Goal: Information Seeking & Learning: Get advice/opinions

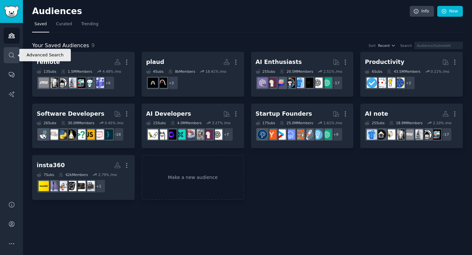
click at [8, 54] on icon "Sidebar" at bounding box center [11, 55] width 7 height 7
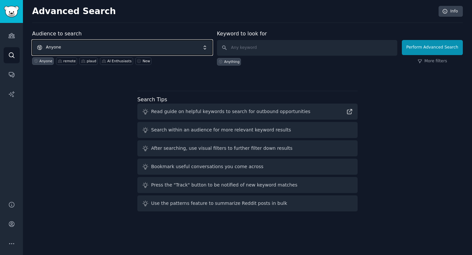
click at [87, 46] on span "Anyone" at bounding box center [122, 47] width 180 height 15
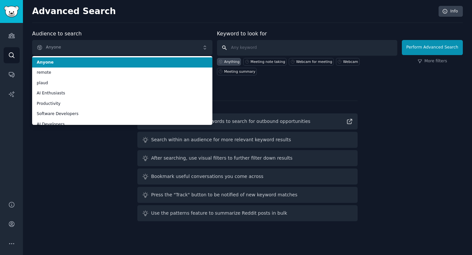
click at [256, 45] on input "text" at bounding box center [307, 48] width 180 height 16
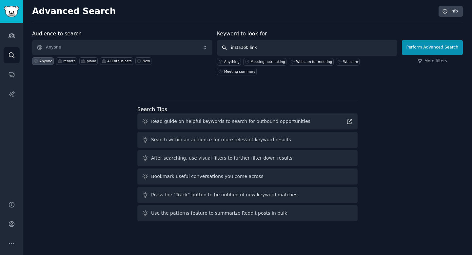
type input "insta360 link2"
click button "Perform Advanced Search" at bounding box center [432, 47] width 61 height 15
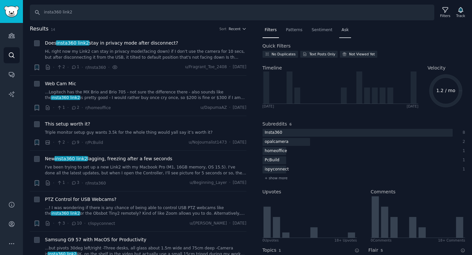
click at [346, 33] on div "Ask" at bounding box center [345, 31] width 12 height 13
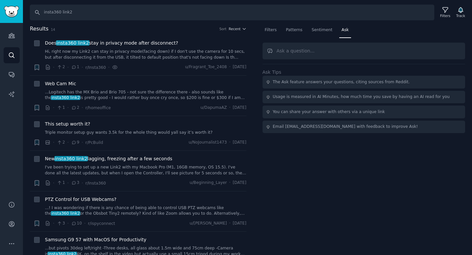
click at [312, 50] on input "text" at bounding box center [364, 51] width 203 height 17
type input "what types of the meeting that using link2"
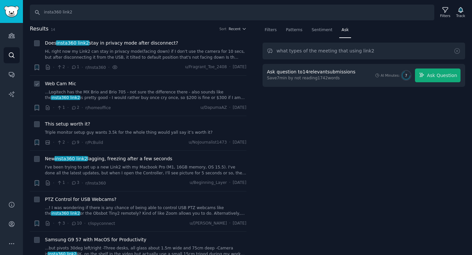
click at [157, 92] on link "...Logitech has the MX Brio and Brio 705 - not sure the difference there - also…" at bounding box center [146, 95] width 202 height 11
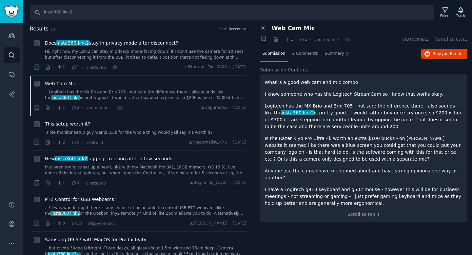
click at [180, 91] on link "...Logitech has the MX Brio and Brio 705 - not sure the difference there - also…" at bounding box center [146, 95] width 202 height 11
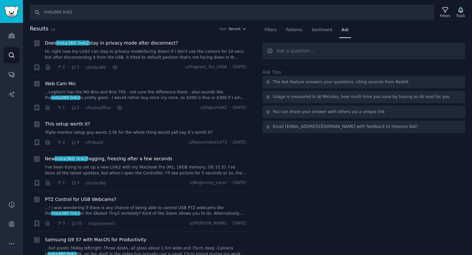
click at [319, 52] on input "text" at bounding box center [364, 51] width 203 height 17
click at [144, 61] on div "Does insta360 link2 stay in privacy mode after disconnect? Hi, right now my Lin…" at bounding box center [146, 55] width 202 height 31
click at [144, 56] on link "Hi, right now my Link2 can stay in privacy mode(facing down) if I don't use the…" at bounding box center [146, 54] width 202 height 11
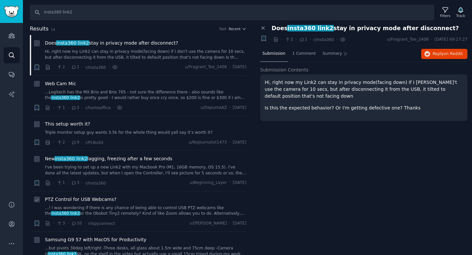
scroll to position [27, 0]
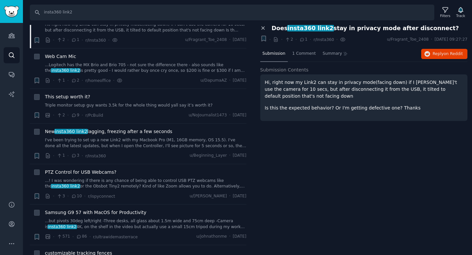
click at [263, 29] on icon at bounding box center [263, 28] width 3 height 3
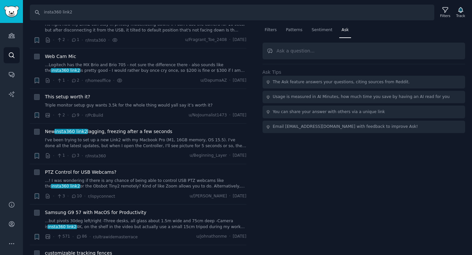
click at [311, 50] on input "text" at bounding box center [364, 51] width 203 height 17
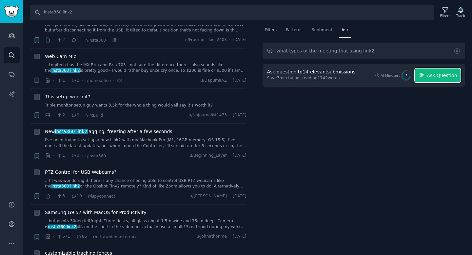
click at [424, 78] on button "Ask Question" at bounding box center [438, 76] width 46 height 14
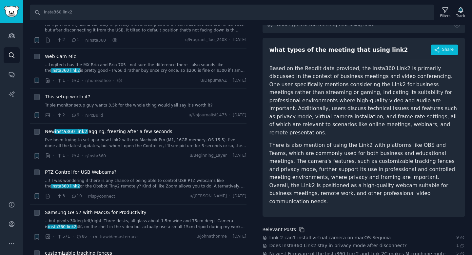
scroll to position [27, 0]
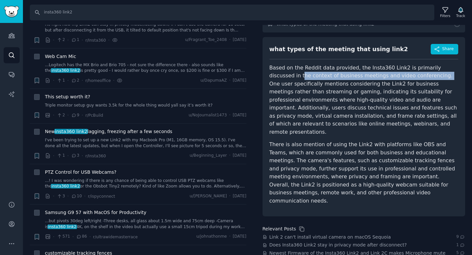
drag, startPoint x: 271, startPoint y: 76, endPoint x: 406, endPoint y: 76, distance: 134.8
click at [406, 76] on p "Based on the Reddit data provided, the Insta360 Link2 is primarily discussed in…" at bounding box center [364, 100] width 189 height 72
copy p "he context of business meetings and video conferencing."
click at [406, 76] on p "Based on the Reddit data provided, the Insta360 Link2 is primarily discussed in…" at bounding box center [364, 100] width 189 height 72
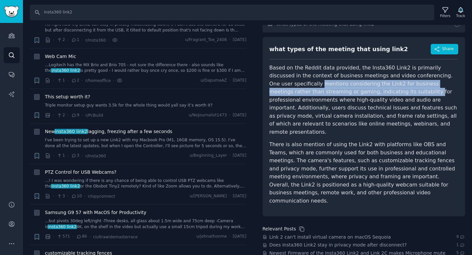
drag, startPoint x: 270, startPoint y: 85, endPoint x: 343, endPoint y: 92, distance: 74.1
click at [344, 93] on p "Based on the Reddit data provided, the Insta360 Link2 is primarily discussed in…" at bounding box center [364, 100] width 189 height 72
copy p "mentions considering the Link2 for business meetings rather than streaming or g…"
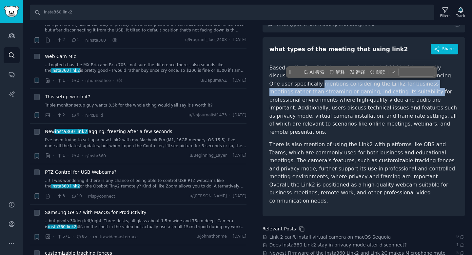
click at [343, 92] on p "Based on the Reddit data provided, the Insta360 Link2 is primarily discussed in…" at bounding box center [364, 100] width 189 height 72
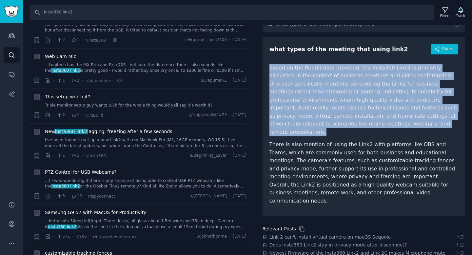
drag, startPoint x: 269, startPoint y: 69, endPoint x: 358, endPoint y: 125, distance: 104.6
click at [358, 125] on p "Based on the Reddit data provided, the Insta360 Link2 is primarily discussed in…" at bounding box center [364, 100] width 189 height 72
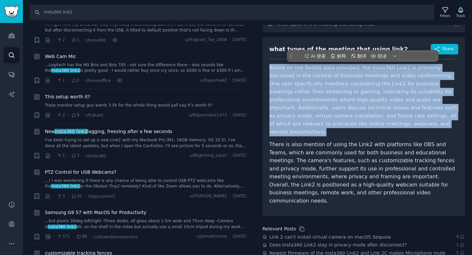
copy p "Based on the Reddit data provided, the Insta360 Link2 is primarily discussed in…"
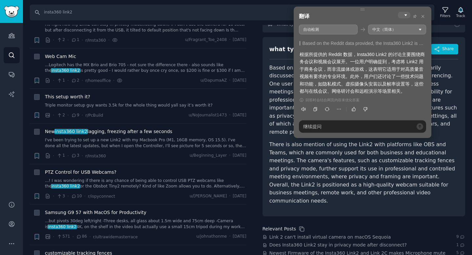
drag, startPoint x: 300, startPoint y: 62, endPoint x: 389, endPoint y: 70, distance: 89.3
click at [389, 70] on div "根据所提供的 Reddit 数据，Insta360 Link2 的讨论主要围绕商务会议和视频会议展开。一位用户明确提到，考虑将 Link2 用于商务会议，而非…" at bounding box center [363, 73] width 126 height 44
drag, startPoint x: 374, startPoint y: 69, endPoint x: 385, endPoint y: 87, distance: 20.5
click at [385, 87] on div "根据所提供的 Reddit 数据，Insta360 Link2 的讨论主要围绕商务会议和视频会议展开。一位用户明确提到，考虑将 Link2 用于商务会议，而非…" at bounding box center [363, 73] width 126 height 44
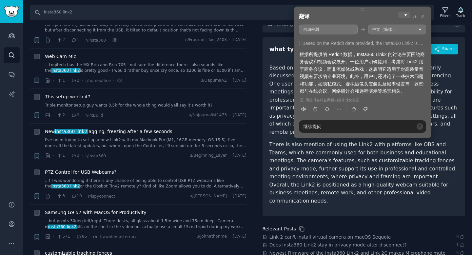
click at [383, 87] on div "根据所提供的 Reddit 数据，Insta360 Link2 的讨论主要围绕商务会议和视频会议展开。一位用户明确提到，考虑将 Link2 用于商务会议，而非…" at bounding box center [363, 73] width 126 height 44
drag, startPoint x: 314, startPoint y: 91, endPoint x: 422, endPoint y: 91, distance: 107.6
click at [422, 91] on div "根据所提供的 Reddit 数据，Insta360 Link2 的讨论主要围绕商务会议和视频会议展开。一位用户明确提到，考虑将 Link2 用于商务会议，而非…" at bounding box center [363, 73] width 126 height 44
click at [329, 88] on div "根据所提供的 Reddit 数据，Insta360 Link2 的讨论主要围绕商务会议和视频会议展开。一位用户明确提到，考虑将 Link2 用于商务会议，而非…" at bounding box center [363, 73] width 126 height 44
drag, startPoint x: 313, startPoint y: 91, endPoint x: 410, endPoint y: 92, distance: 96.7
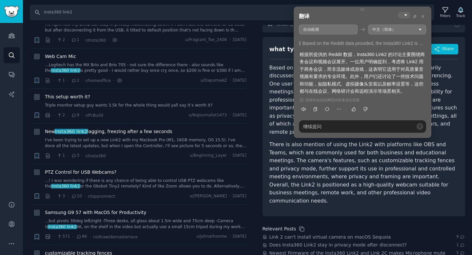
click at [410, 92] on div "根据所提供的 Reddit 数据，Insta360 Link2 的讨论主要围绕商务会议和视频会议展开。一位用户明确提到，考虑将 Link2 用于商务会议，而非…" at bounding box center [363, 73] width 126 height 44
click at [277, 102] on p "Based on the Reddit data provided, the Insta360 Link2 is primarily discussed in…" at bounding box center [364, 100] width 189 height 72
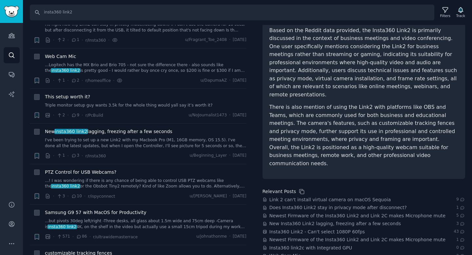
scroll to position [68, 0]
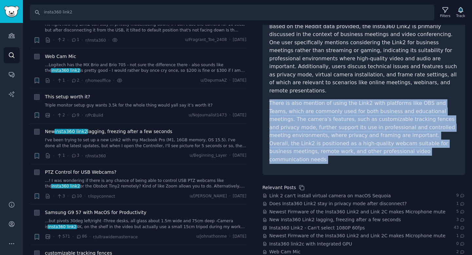
drag, startPoint x: 270, startPoint y: 96, endPoint x: 381, endPoint y: 143, distance: 120.7
click at [381, 143] on p "There is also mention of using the Link2 with platforms like OBS and Teams, whi…" at bounding box center [364, 131] width 189 height 64
copy p "There is also mention of using the Link2 with platforms like OBS and Teams, whi…"
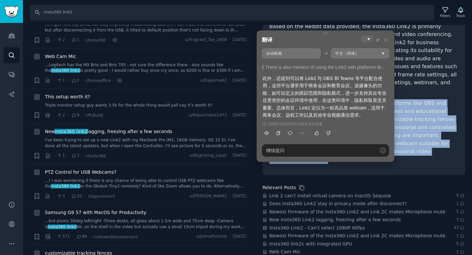
click at [325, 33] on icon at bounding box center [326, 33] width 4 height 1
copy p "There is also mention of using the Link2 with platforms like OBS and Teams, whi…"
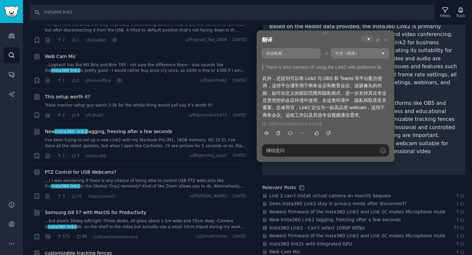
drag, startPoint x: 306, startPoint y: 80, endPoint x: 364, endPoint y: 77, distance: 58.4
click at [364, 77] on div "此外，还提到可以将 Link2 与 OBS 和 Teams 等平台配合使用，这些平台通常用于商务会议和教育会议。该摄像头的功能，如可自定义的跟踪范围和隐私模式…" at bounding box center [326, 97] width 126 height 44
drag, startPoint x: 296, startPoint y: 85, endPoint x: 370, endPoint y: 85, distance: 73.5
click at [370, 85] on div "此外，还提到可以将 Link2 与 OBS 和 Teams 等平台配合使用，这些平台通常用于商务会议和教育会议。该摄像头的功能，如可自定义的跟踪范围和隐私模式…" at bounding box center [326, 97] width 126 height 44
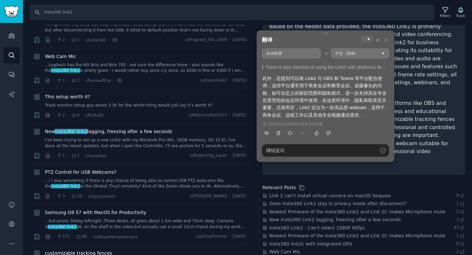
click at [370, 85] on div "此外，还提到可以将 Link2 与 OBS 和 Teams 等平台配合使用，这些平台通常用于商务会议和教育会议。该摄像头的功能，如可自定义的跟踪范围和隐私模式…" at bounding box center [326, 97] width 126 height 44
drag, startPoint x: 277, startPoint y: 92, endPoint x: 363, endPoint y: 92, distance: 85.3
click at [363, 92] on div "此外，还提到可以将 Link2 与 OBS 和 Teams 等平台配合使用，这些平台通常用于商务会议和教育会议。该摄像头的功能，如可自定义的跟踪范围和隐私模式…" at bounding box center [326, 97] width 126 height 44
drag, startPoint x: 342, startPoint y: 93, endPoint x: 281, endPoint y: 92, distance: 60.7
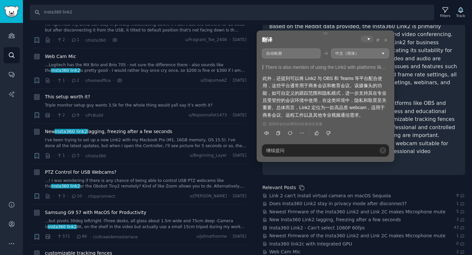
click at [281, 92] on div "此外，还提到可以将 Link2 与 OBS 和 Teams 等平台配合使用，这些平台通常用于商务会议和教育会议。该摄像头的功能，如可自定义的跟踪范围和隐私模式…" at bounding box center [326, 97] width 126 height 44
drag, startPoint x: 284, startPoint y: 99, endPoint x: 304, endPoint y: 99, distance: 20.0
click at [304, 99] on div "此外，还提到可以将 Link2 与 OBS 和 Teams 等平台配合使用，这些平台通常用于商务会议和教育会议。该摄像头的功能，如可自定义的跟踪范围和隐私模式…" at bounding box center [326, 97] width 126 height 44
click at [297, 95] on div "此外，还提到可以将 Link2 与 OBS 和 Teams 等平台配合使用，这些平台通常用于商务会议和教育会议。该摄像头的功能，如可自定义的跟踪范围和隐私模式…" at bounding box center [326, 97] width 126 height 44
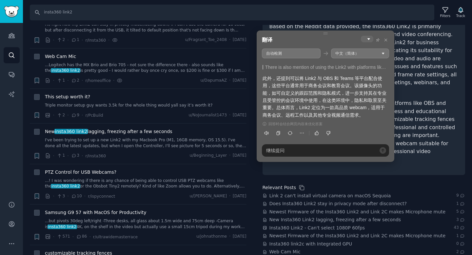
drag, startPoint x: 264, startPoint y: 114, endPoint x: 324, endPoint y: 111, distance: 60.4
click at [324, 111] on div "此外，还提到可以将 Link2 与 OBS 和 Teams 等平台配合使用，这些平台通常用于商务会议和教育会议。该摄像头的功能，如可自定义的跟踪范围和隐私模式…" at bounding box center [326, 97] width 126 height 44
click at [387, 38] on icon at bounding box center [386, 40] width 4 height 4
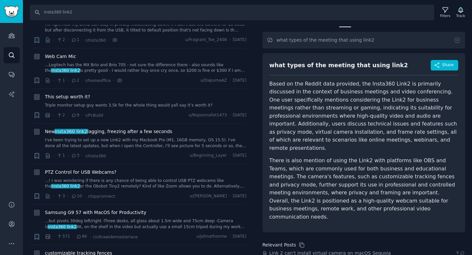
scroll to position [7, 0]
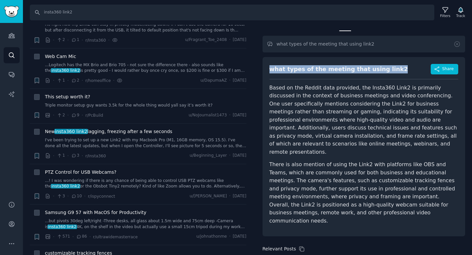
drag, startPoint x: 269, startPoint y: 69, endPoint x: 381, endPoint y: 69, distance: 112.1
click at [381, 69] on div "what types of the meeting that using link2 Share Based on the Reddit data provi…" at bounding box center [364, 146] width 203 height 179
copy div "what types of the meeting that using link2"
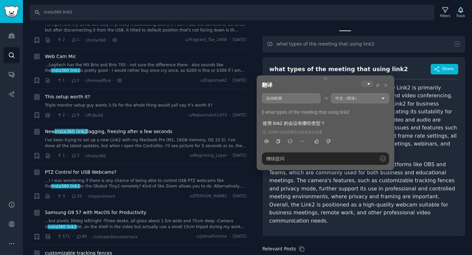
click at [436, 125] on p "Based on the Reddit data provided, the Insta360 Link2 is primarily discussed in…" at bounding box center [364, 120] width 189 height 72
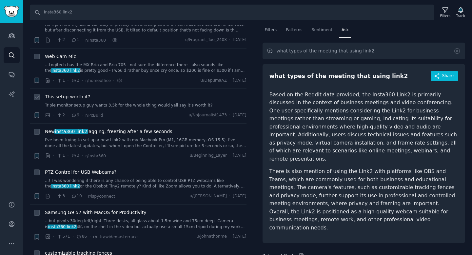
scroll to position [0, 0]
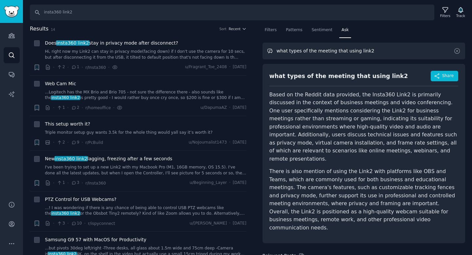
click at [374, 52] on input "what types of the meeting that using link2" at bounding box center [364, 51] width 203 height 17
click at [287, 51] on input "what types of the meeting that using link2" at bounding box center [364, 51] width 203 height 17
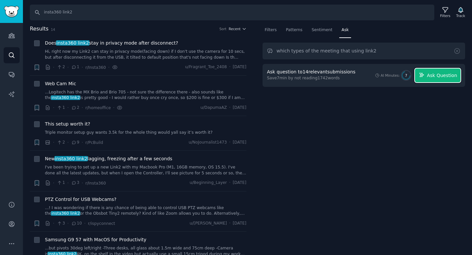
click at [427, 73] on button "Ask Question" at bounding box center [438, 76] width 46 height 14
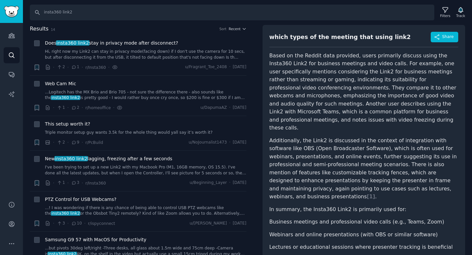
scroll to position [37, 0]
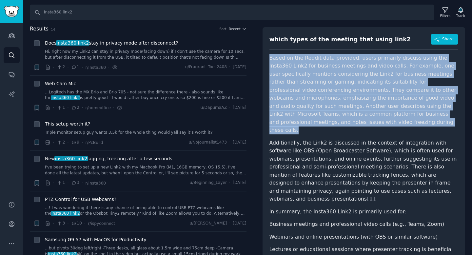
drag, startPoint x: 268, startPoint y: 57, endPoint x: 369, endPoint y: 122, distance: 119.9
click at [369, 122] on div "which types of the meeting that using link2 Share Based on the Reddit data prov…" at bounding box center [364, 156] width 203 height 259
copy p "Based on the Reddit data provided, users primarily discuss using the Insta360 L…"
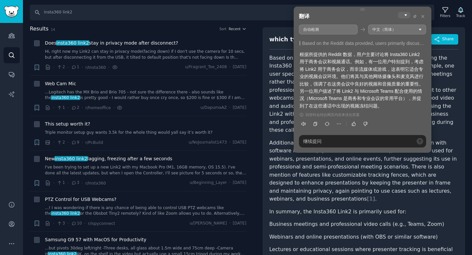
drag, startPoint x: 327, startPoint y: 83, endPoint x: 381, endPoint y: 83, distance: 53.8
click at [381, 83] on div "根据所提供的 Reddit 数据，用户主要讨论将 Insta360 Link2 用于商务会议和视频通话。例如，有一位用户特别提到，考虑将 Link2 用于商务…" at bounding box center [363, 80] width 126 height 59
click at [325, 89] on div "根据所提供的 Reddit 数据，用户主要讨论将 Insta360 Link2 用于商务会议和视频通话。例如，有一位用户特别提到，考虑将 Link2 用于商务…" at bounding box center [363, 80] width 126 height 59
click at [279, 107] on p "Based on the Reddit data provided, users primarily discuss using the Insta360 L…" at bounding box center [364, 94] width 189 height 80
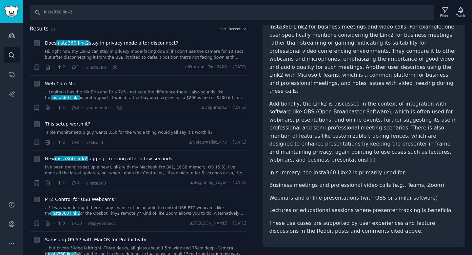
scroll to position [76, 0]
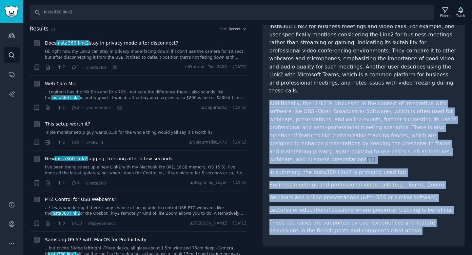
drag, startPoint x: 270, startPoint y: 96, endPoint x: 382, endPoint y: 211, distance: 160.7
click at [383, 215] on article "Based on the Reddit data provided, users primarily discuss using the Insta360 L…" at bounding box center [364, 125] width 189 height 220
copy article "Additionally, the Link2 is discussed in the context of integration with softwar…"
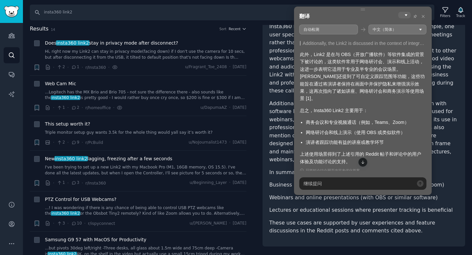
drag, startPoint x: 389, startPoint y: 61, endPoint x: 347, endPoint y: 111, distance: 65.1
click at [347, 111] on div "此外，Link2 是在与 OBS（开放广播软件）等软件集成的背景下被讨论的，这类软件常用于网络研讨会、演示和线上活动，这进一步表明它适用于专业及半专业的会议场…" at bounding box center [363, 108] width 126 height 114
drag, startPoint x: 307, startPoint y: 119, endPoint x: 372, endPoint y: 133, distance: 66.0
click at [372, 133] on ul "商务会议和专业视频通话（例如，Teams、Zoom） 网络研讨会和线上演示（使用 OBS 或类似软件） 演讲者跟踪功能有益的讲座或教学环节" at bounding box center [363, 132] width 126 height 27
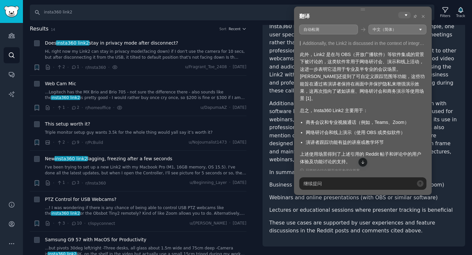
click at [372, 133] on ul "商务会议和专业视频通话（例如，Teams、Zoom） 网络研讨会和线上演示（使用 OBS 或类似软件） 演讲者跟踪功能有益的讲座或教学环节" at bounding box center [363, 132] width 126 height 27
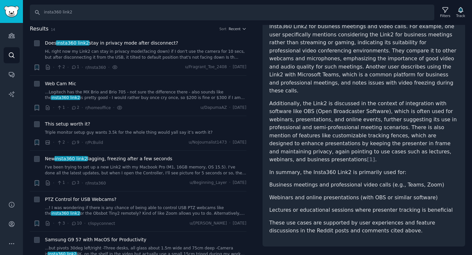
click at [283, 131] on p "Additionally, the Link2 is discussed in the context of integration with softwar…" at bounding box center [364, 132] width 189 height 64
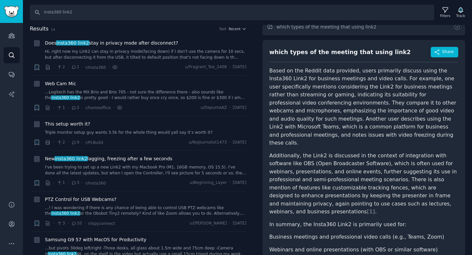
scroll to position [0, 0]
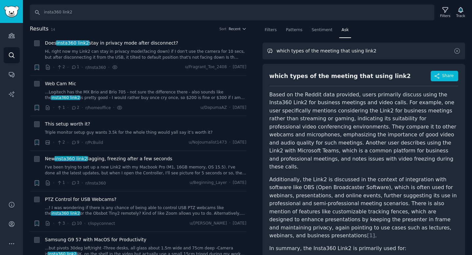
drag, startPoint x: 278, startPoint y: 51, endPoint x: 372, endPoint y: 51, distance: 94.8
click at [372, 51] on input "which types of the meeting that using link2" at bounding box center [364, 51] width 203 height 17
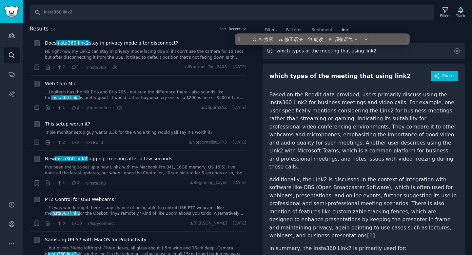
type input ";"
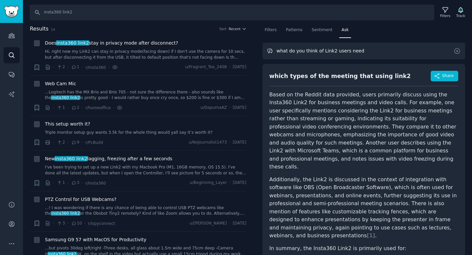
click at [347, 51] on input "what do you think of Link2 users need" at bounding box center [364, 51] width 203 height 17
click at [358, 53] on input "what do you think of Link2 users' need" at bounding box center [364, 51] width 203 height 17
drag, startPoint x: 344, startPoint y: 51, endPoint x: 377, endPoint y: 50, distance: 33.1
click at [377, 50] on input "what do you think of Link2 users' need" at bounding box center [364, 51] width 203 height 17
type input "what do you think of Link2 users"
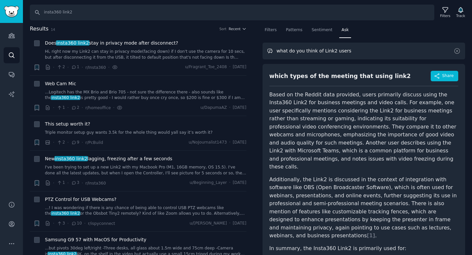
drag, startPoint x: 277, startPoint y: 50, endPoint x: 396, endPoint y: 50, distance: 118.4
click at [396, 50] on input "what do you think of Link2 users" at bounding box center [364, 51] width 203 height 17
click at [327, 49] on input "text" at bounding box center [364, 51] width 203 height 17
type input "n"
drag, startPoint x: 277, startPoint y: 52, endPoint x: 422, endPoint y: 51, distance: 145.3
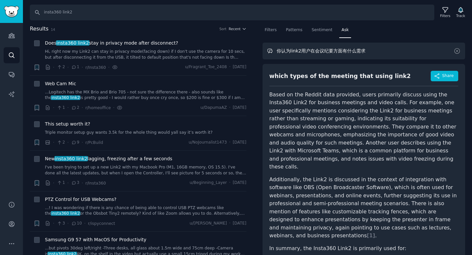
click at [421, 51] on input "你认为link2用户在会议纪要方面有什么需求" at bounding box center [364, 51] width 203 height 17
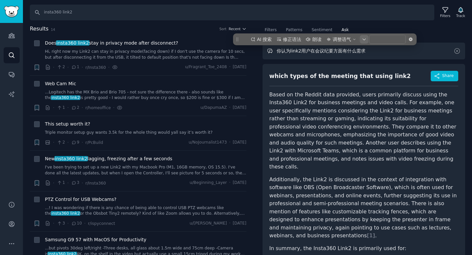
click at [363, 41] on icon "button" at bounding box center [364, 39] width 4 height 4
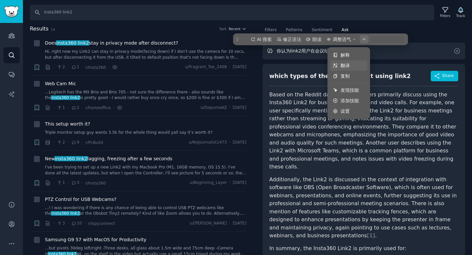
click at [340, 62] on li "翻译" at bounding box center [348, 65] width 37 height 10
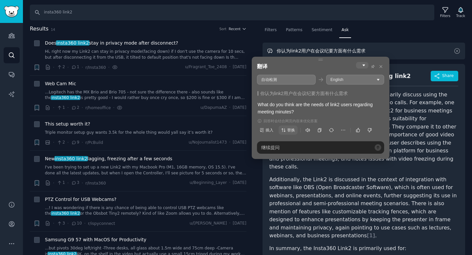
click at [284, 128] on icon "button" at bounding box center [283, 130] width 5 height 5
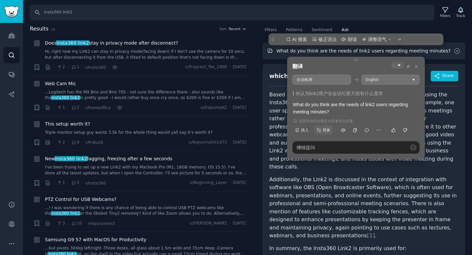
type input "What do you think are the needs of link2 users regarding meeting minutes?"
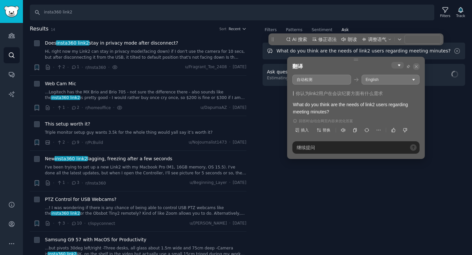
click at [419, 65] on span at bounding box center [416, 66] width 7 height 7
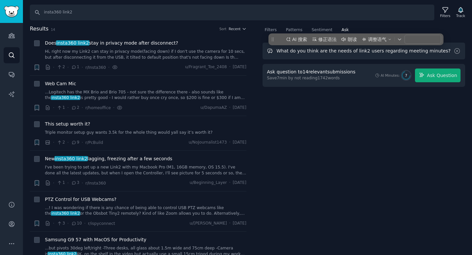
click at [349, 52] on input "What do you think are the needs of link2 users regarding meeting minutes?" at bounding box center [364, 51] width 203 height 17
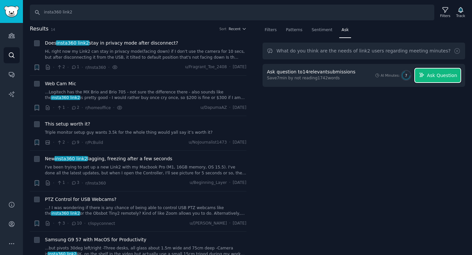
click at [435, 76] on span "Ask Question" at bounding box center [442, 75] width 30 height 7
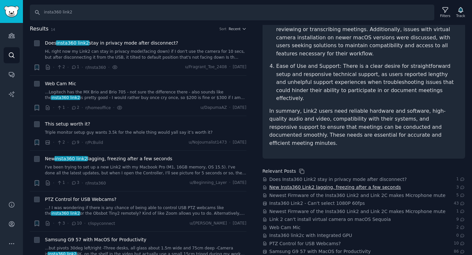
scroll to position [213, 0]
